Goal: Task Accomplishment & Management: Use online tool/utility

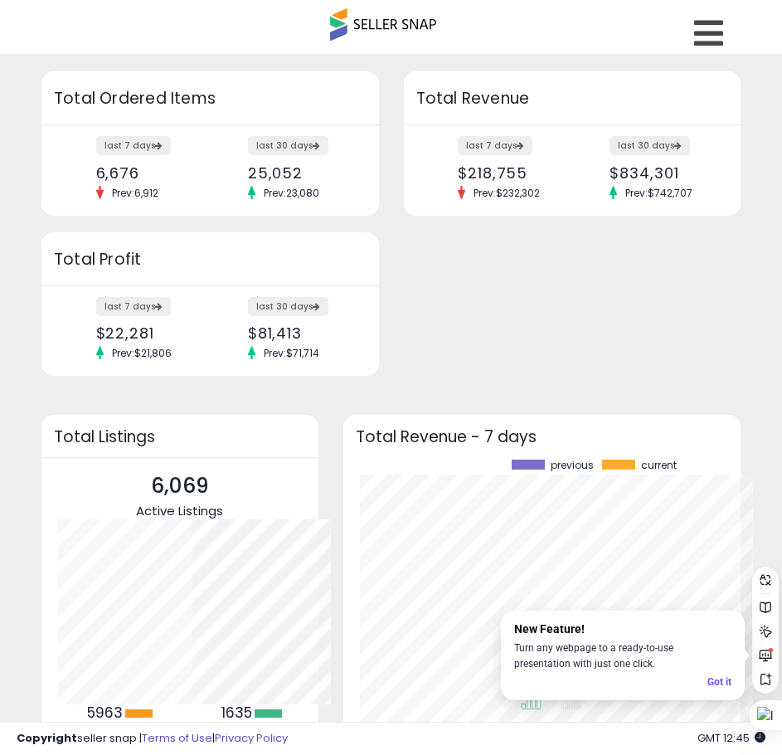
scroll to position [829211, 829077]
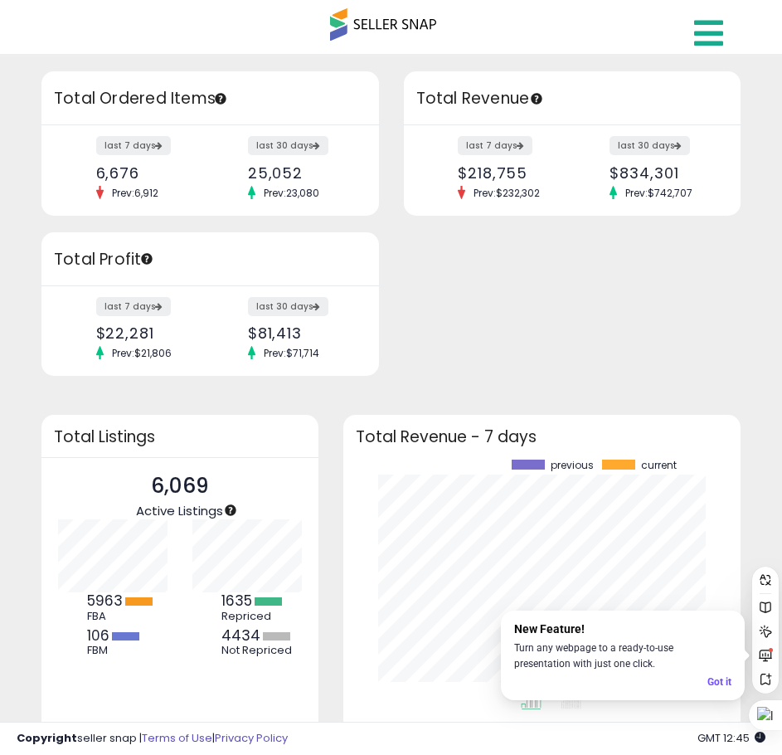
click at [696, 30] on icon at bounding box center [708, 33] width 29 height 33
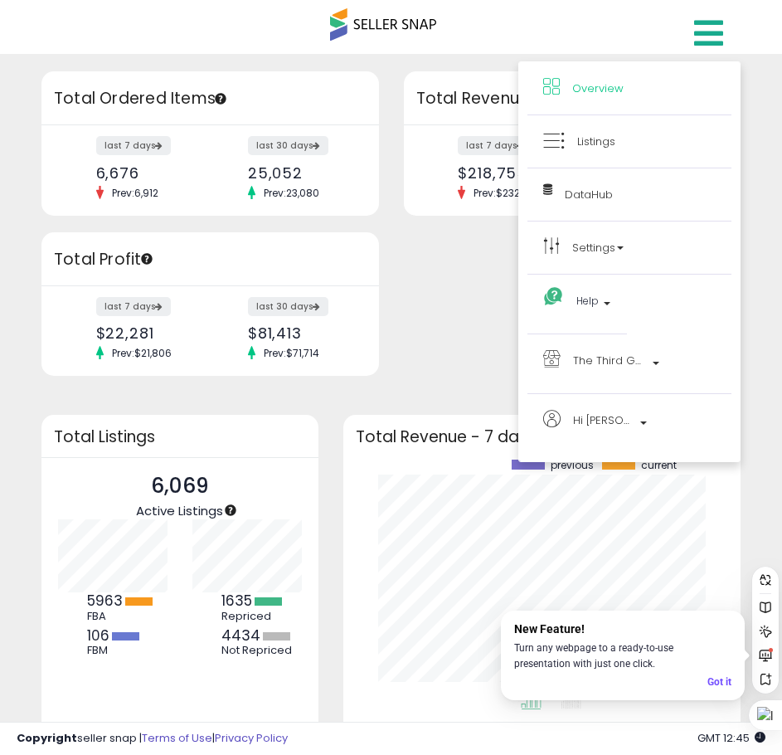
click at [649, 129] on li "Listings" at bounding box center [630, 141] width 204 height 53
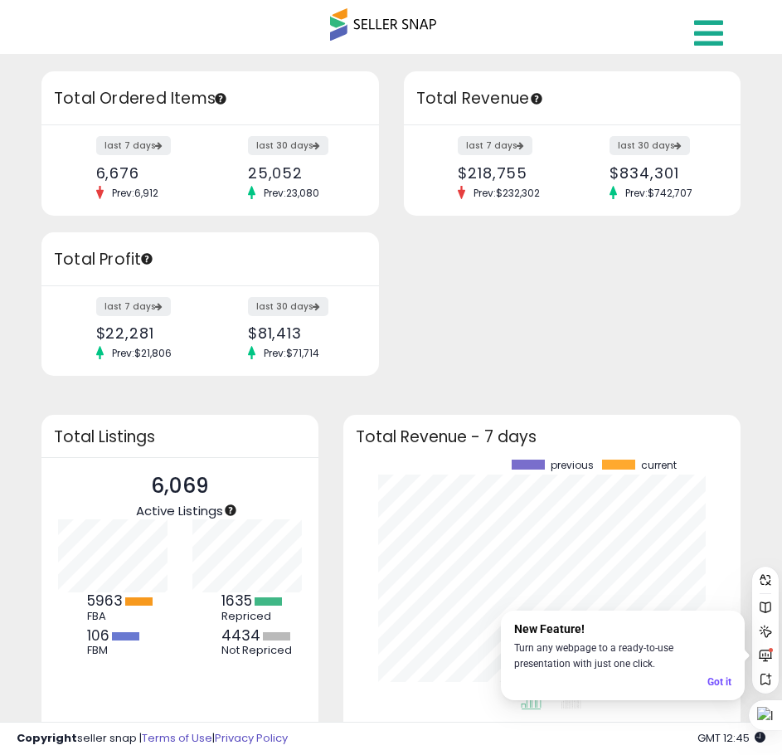
click at [708, 34] on icon at bounding box center [708, 33] width 29 height 33
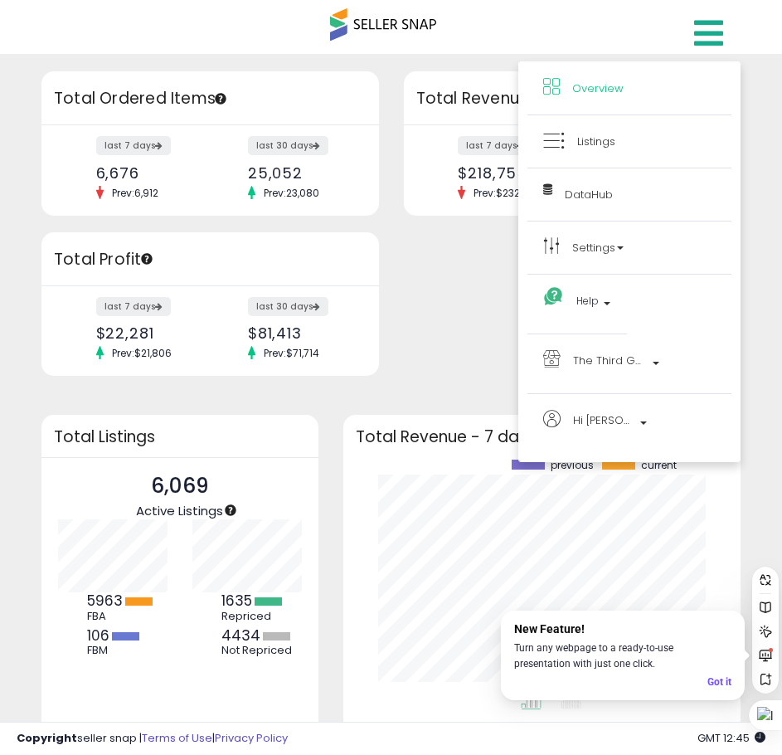
click at [643, 153] on li "Listings" at bounding box center [630, 141] width 204 height 53
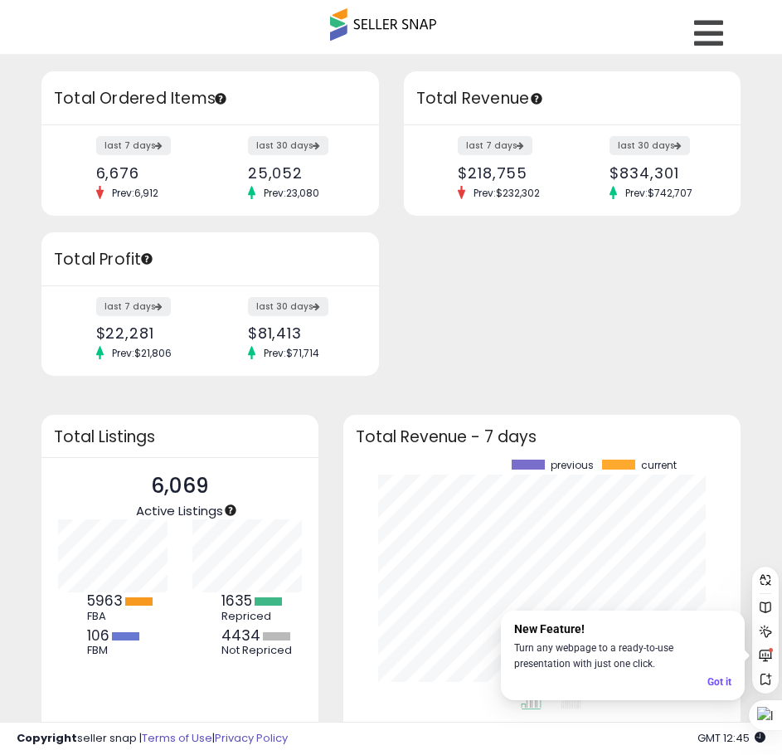
click at [626, 135] on div "last 7 days $218,755 Prev: $232,302 last 30 days $834,301 Prev: $742,707" at bounding box center [573, 170] width 338 height 90
click at [714, 24] on icon at bounding box center [708, 33] width 29 height 33
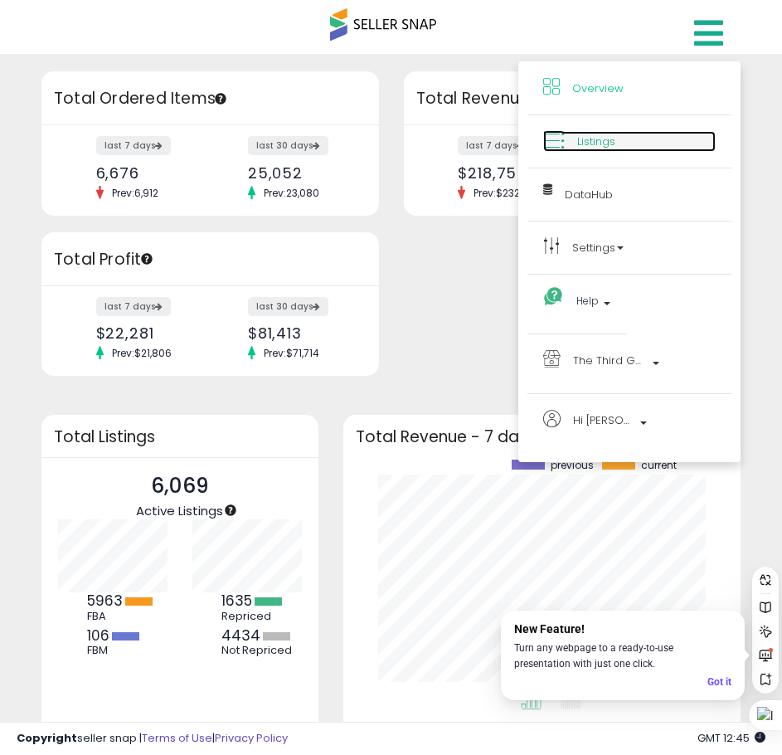
click at [678, 143] on link "Listings" at bounding box center [629, 141] width 173 height 21
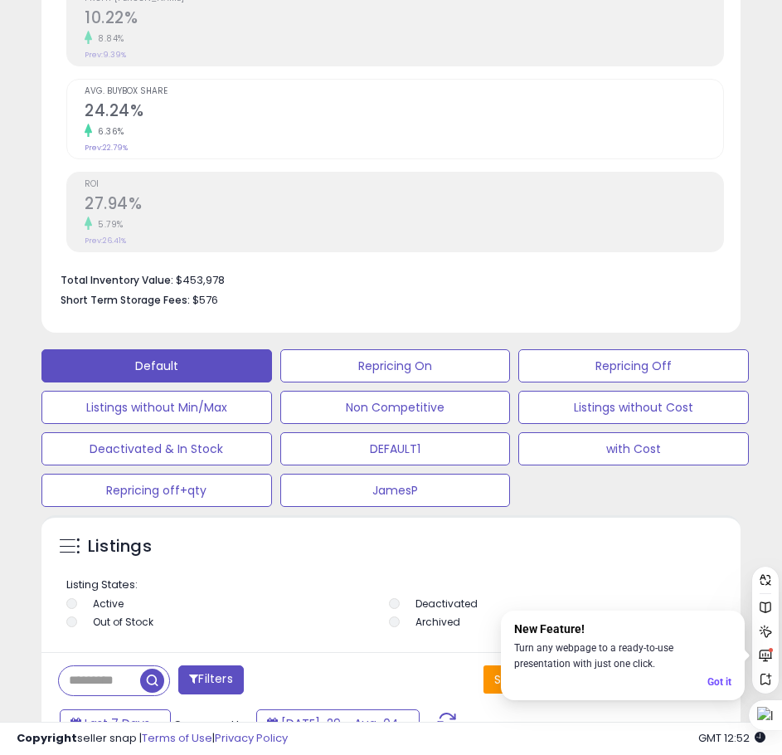
scroll to position [995, 0]
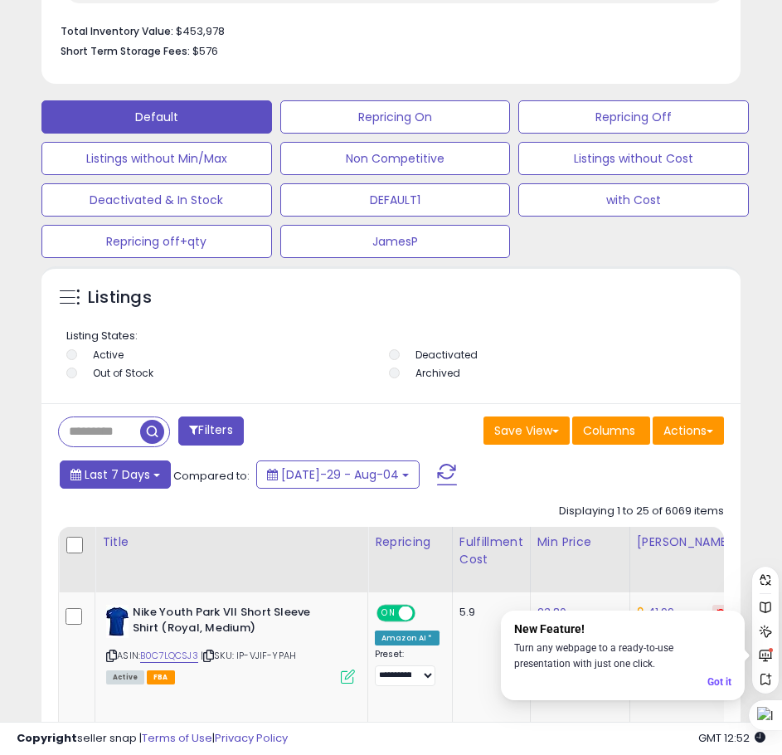
click at [130, 479] on span "Last 7 Days" at bounding box center [118, 474] width 66 height 17
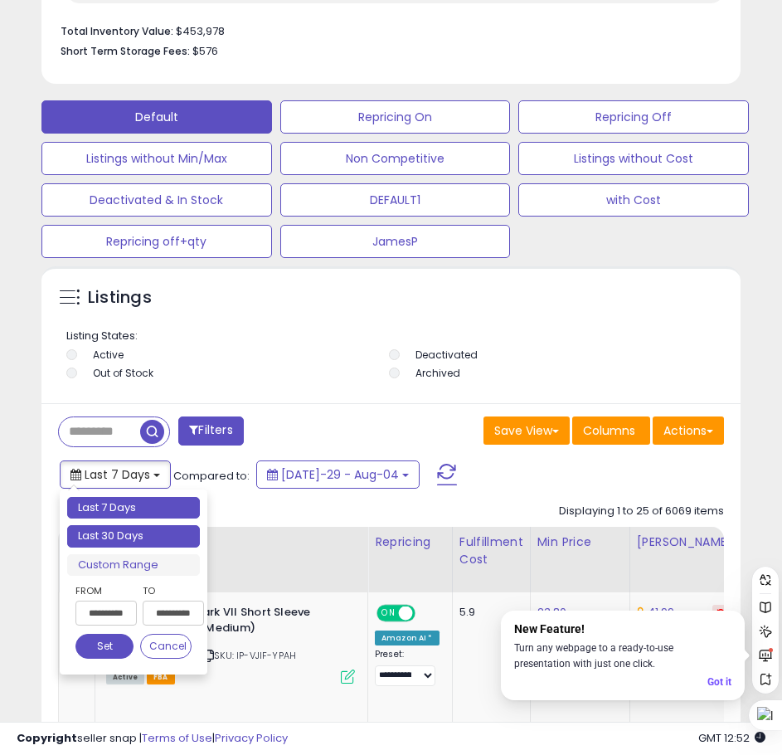
type input "**********"
click at [133, 535] on li "Last 30 Days" at bounding box center [133, 536] width 133 height 22
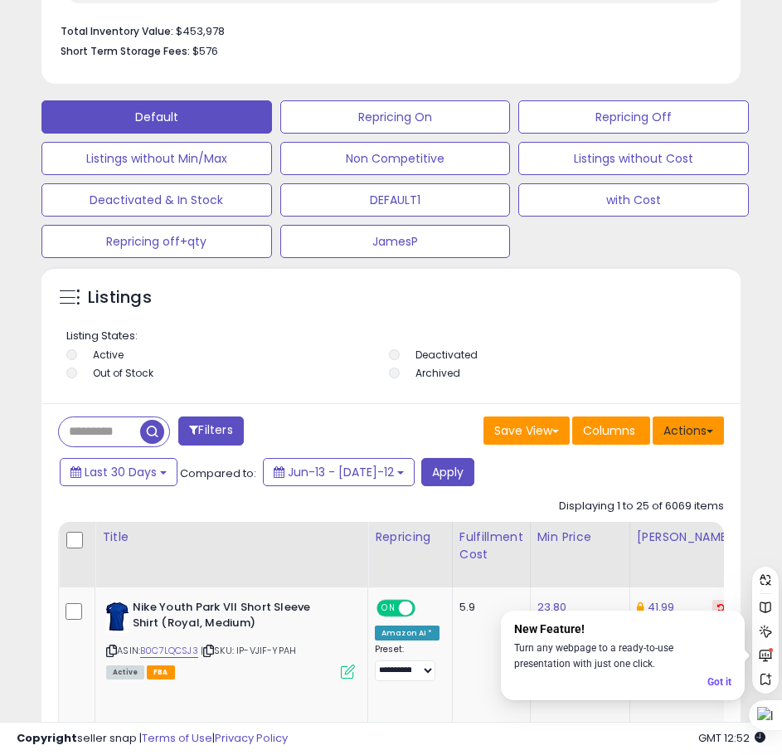
click at [698, 441] on button "Actions" at bounding box center [688, 430] width 71 height 28
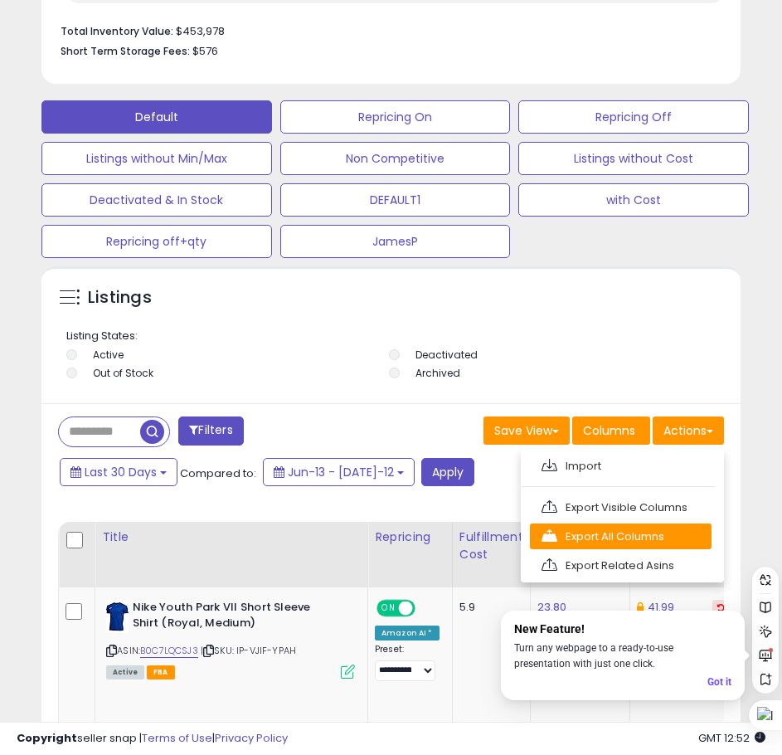
click at [635, 539] on link "Export All Columns" at bounding box center [621, 536] width 182 height 26
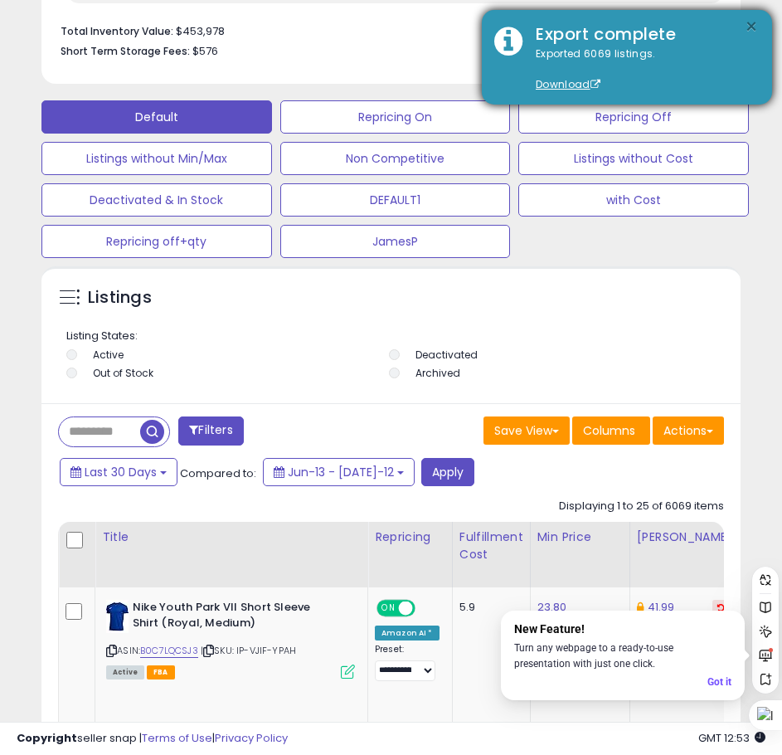
click at [747, 22] on button "×" at bounding box center [751, 27] width 13 height 21
